Goal: Manage account settings

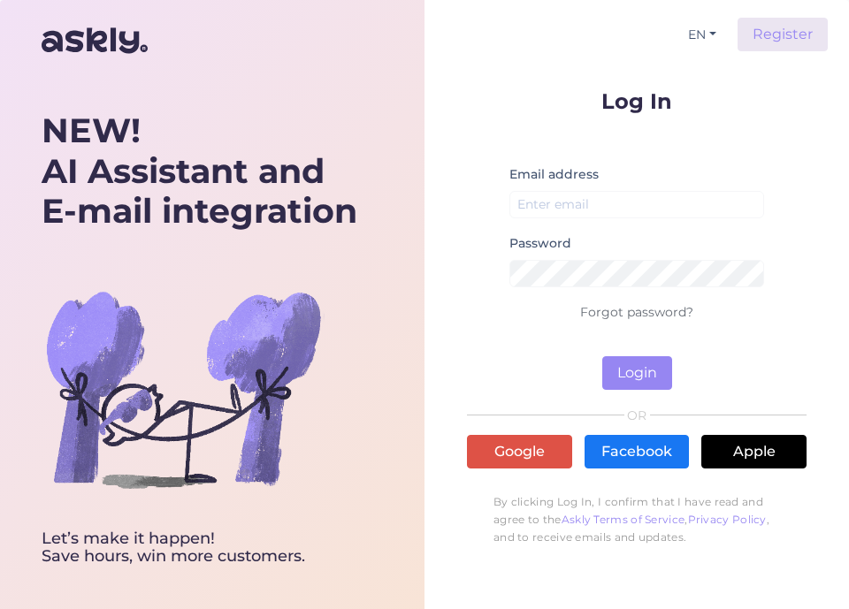
click at [551, 188] on div "Email address" at bounding box center [636, 198] width 255 height 69
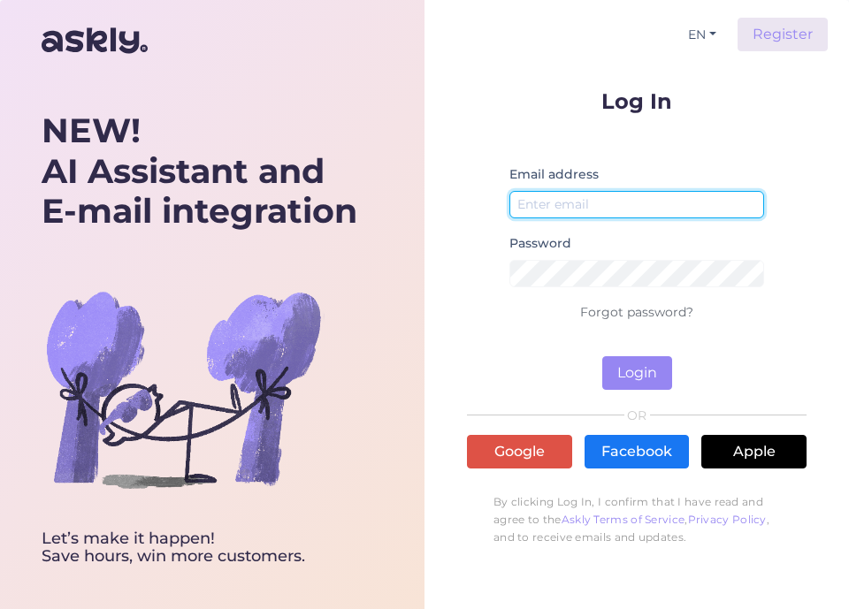
click at [551, 201] on input "email" at bounding box center [636, 204] width 255 height 27
click at [591, 198] on input "email" at bounding box center [636, 204] width 255 height 27
click at [546, 202] on input "email" at bounding box center [636, 204] width 255 height 27
type input "[EMAIL_ADDRESS][DOMAIN_NAME]"
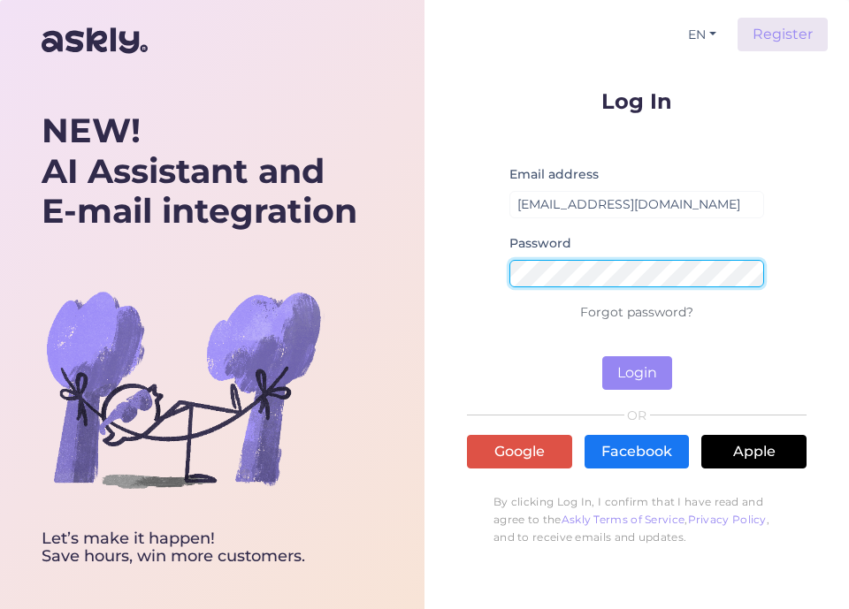
click at [602, 356] on button "Login" at bounding box center [637, 373] width 70 height 34
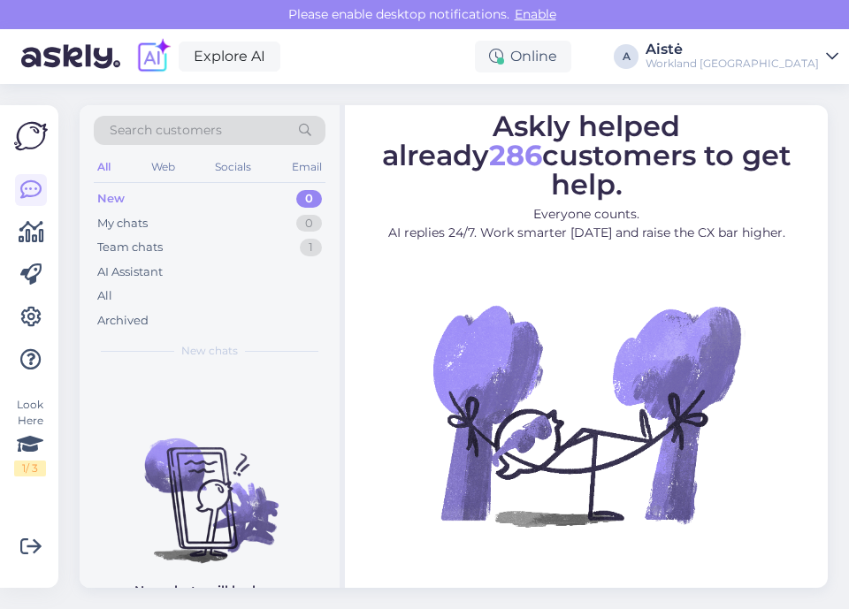
click at [768, 65] on div "Workland [GEOGRAPHIC_DATA]" at bounding box center [731, 64] width 173 height 14
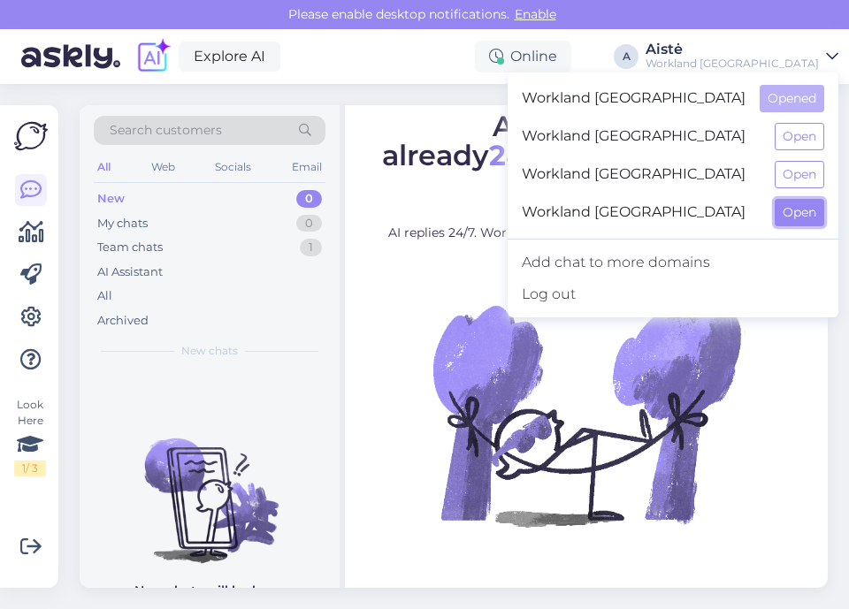
click at [786, 217] on button "Open" at bounding box center [800, 212] width 50 height 27
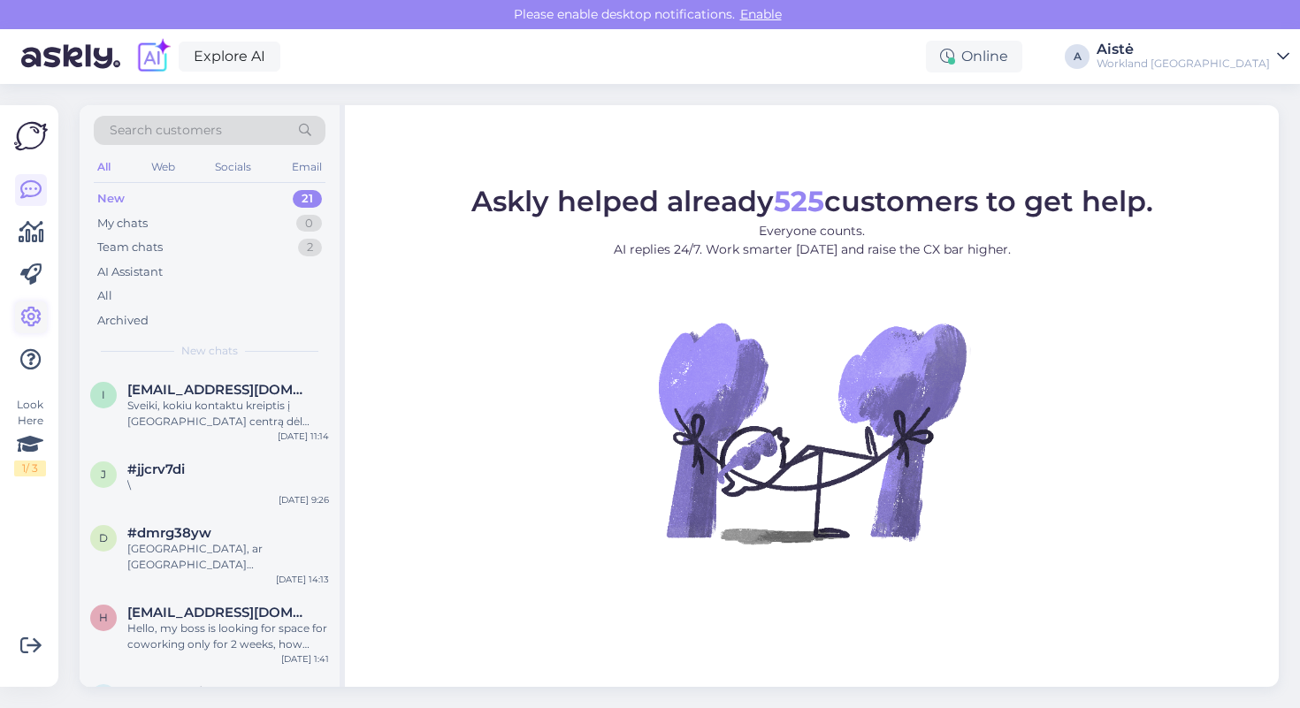
click at [29, 317] on icon at bounding box center [30, 317] width 21 height 21
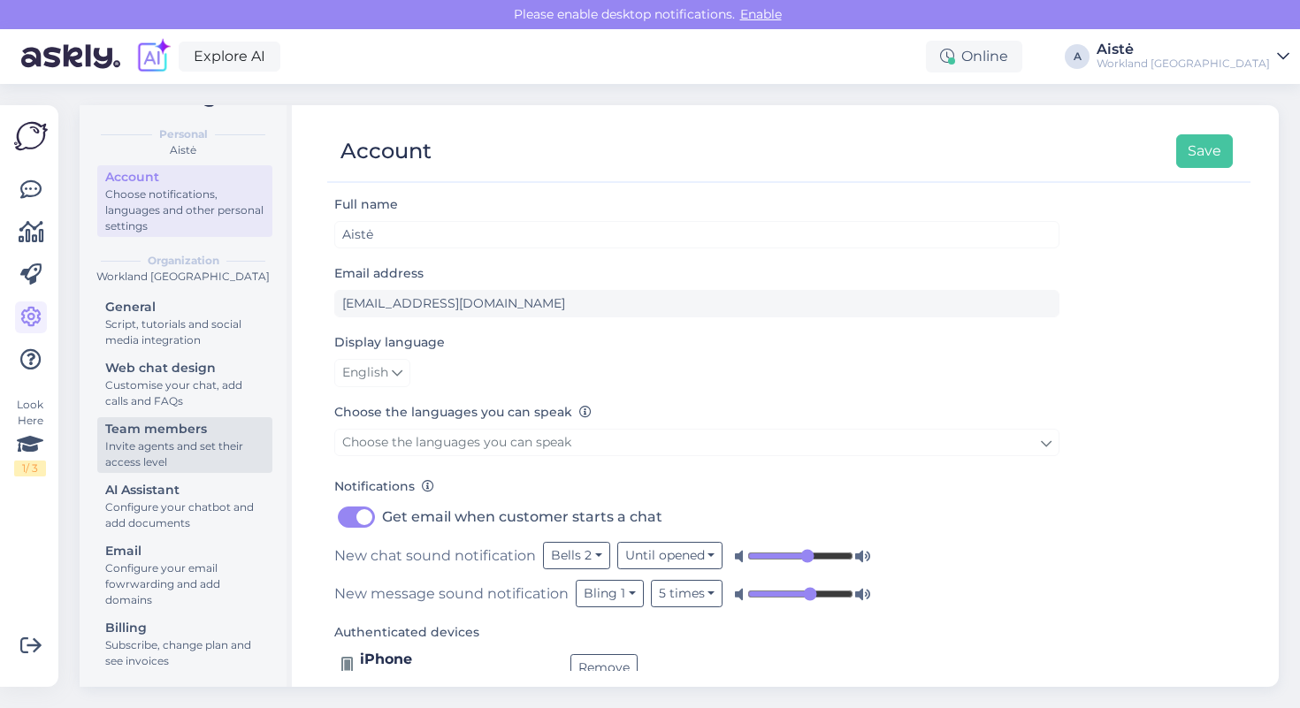
scroll to position [49, 0]
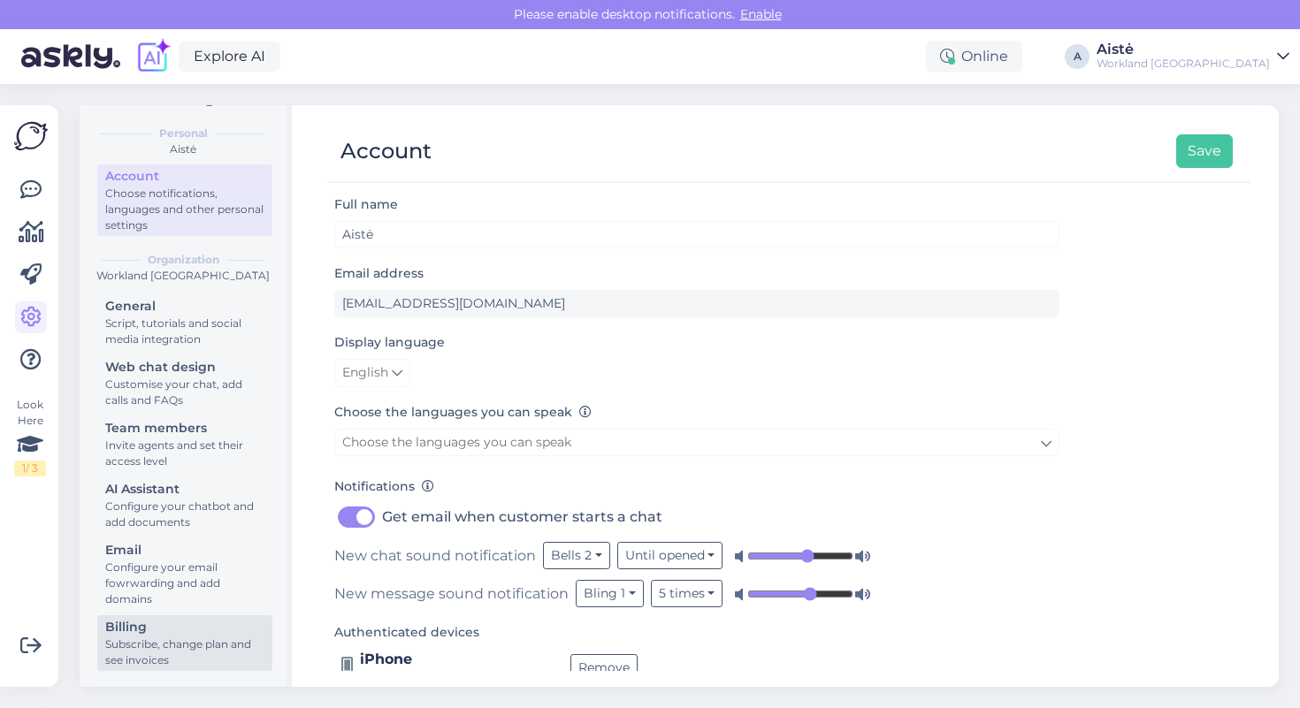
click at [160, 608] on div "Billing" at bounding box center [184, 627] width 159 height 19
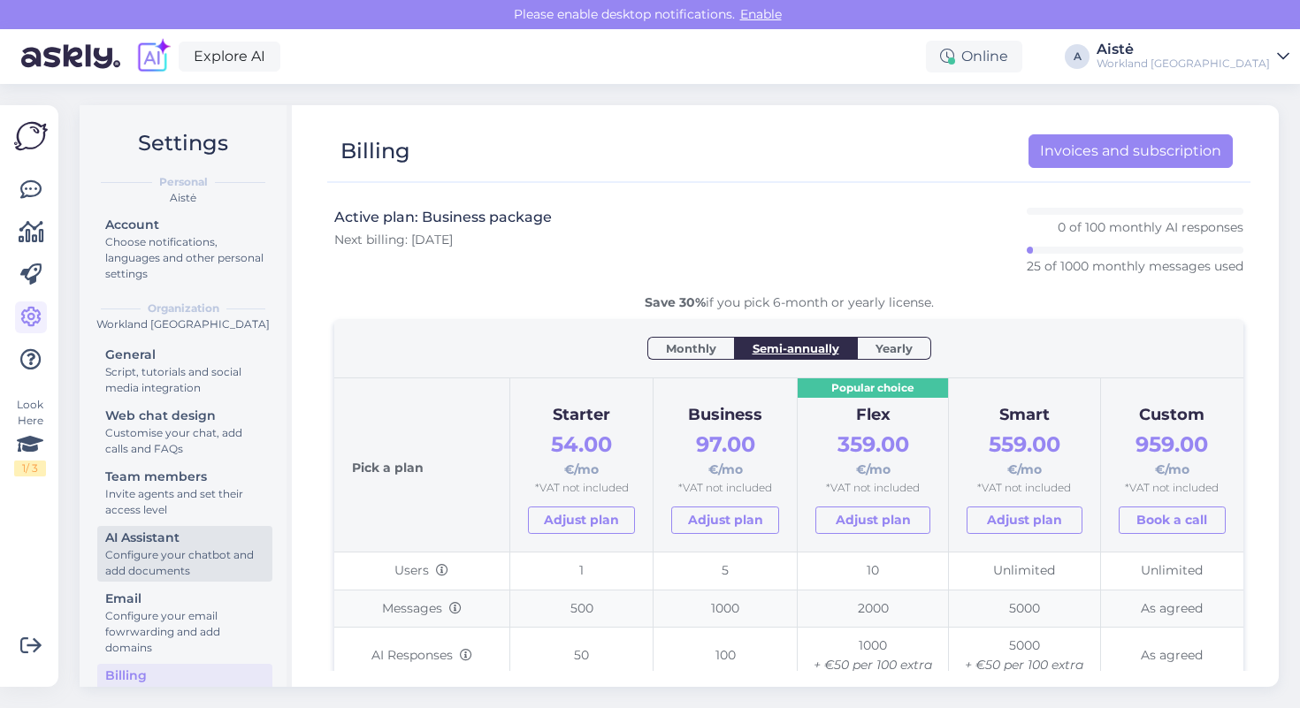
scroll to position [49, 0]
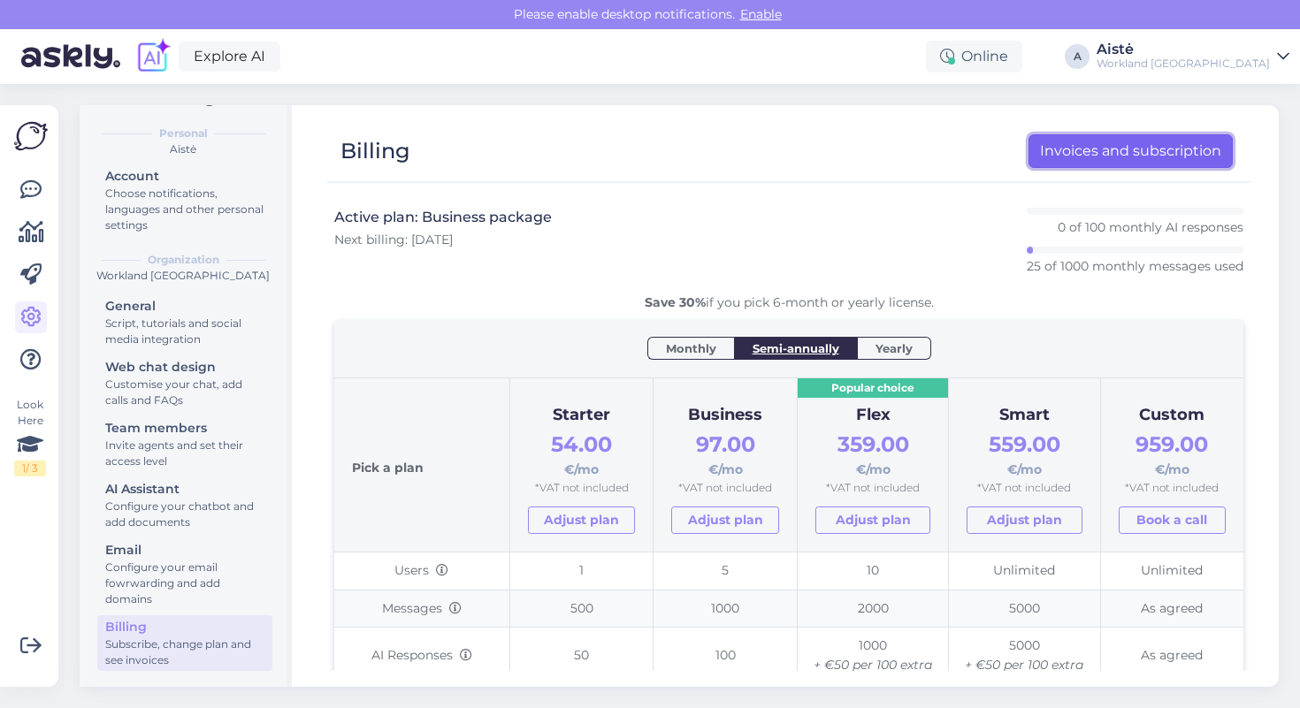
click at [848, 145] on link "Invoices and subscription" at bounding box center [1130, 151] width 204 height 34
